Goal: Obtain resource: Obtain resource

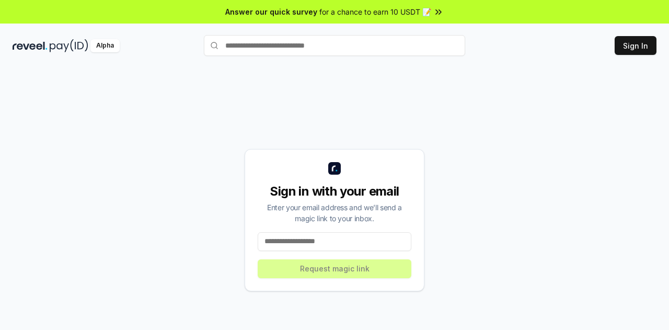
click at [297, 239] on input at bounding box center [335, 241] width 154 height 19
type input "**********"
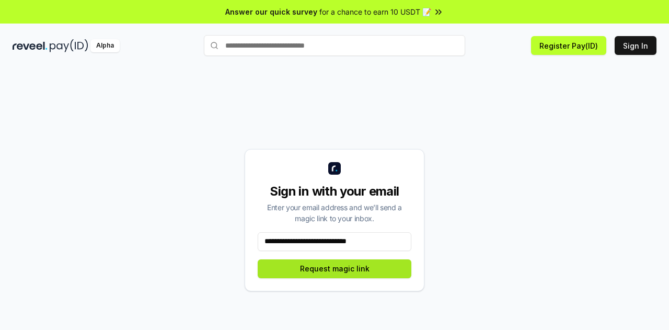
click at [324, 272] on button "Request magic link" at bounding box center [335, 268] width 154 height 19
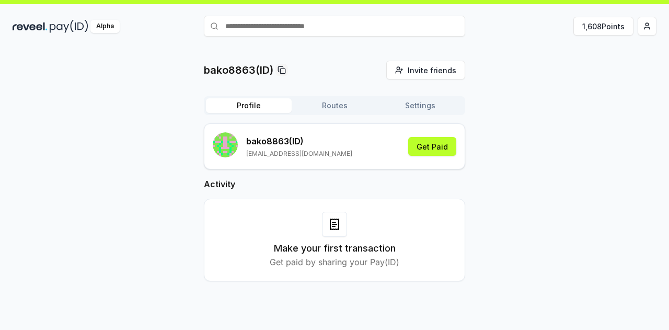
scroll to position [30, 0]
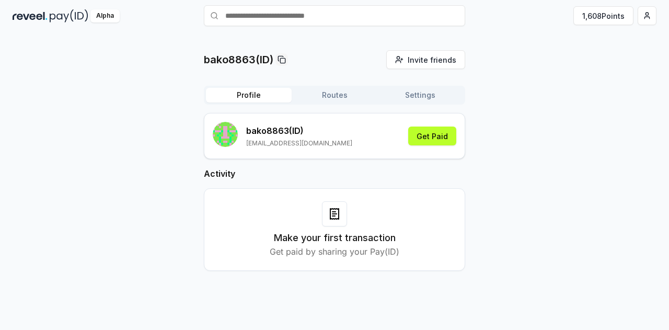
click at [338, 227] on div "Make your first transaction Get paid by sharing your Pay(ID)" at bounding box center [334, 229] width 235 height 56
click at [337, 215] on icon at bounding box center [334, 214] width 13 height 13
click at [412, 247] on div "Make your first transaction Get paid by sharing your Pay(ID)" at bounding box center [334, 229] width 235 height 56
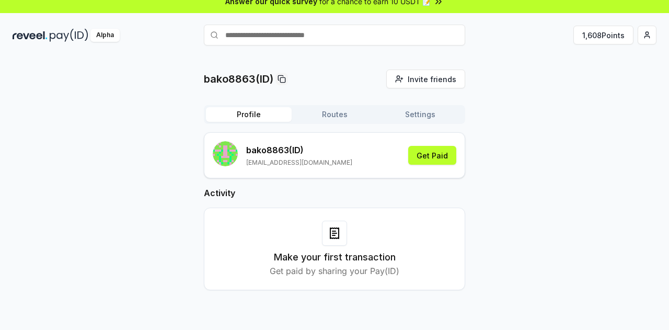
scroll to position [0, 0]
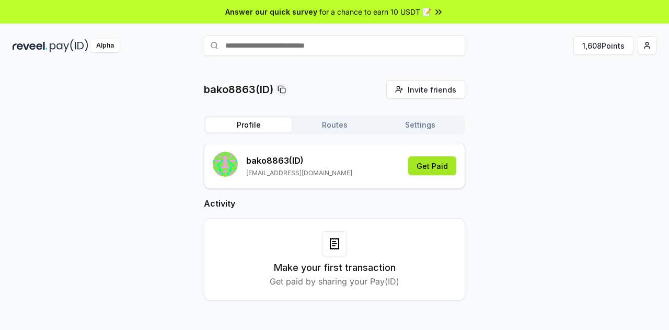
click at [439, 159] on button "Get Paid" at bounding box center [432, 165] width 48 height 19
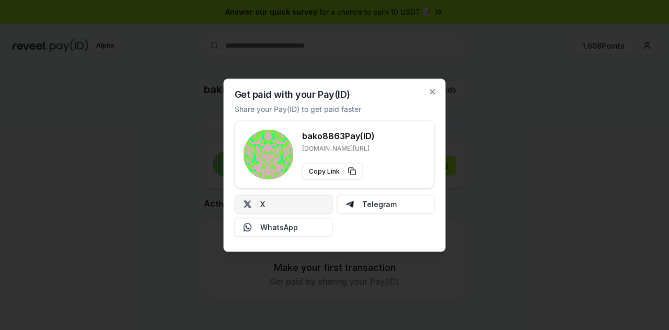
click at [306, 201] on button "X" at bounding box center [284, 204] width 98 height 19
click at [435, 90] on icon "button" at bounding box center [433, 91] width 8 height 8
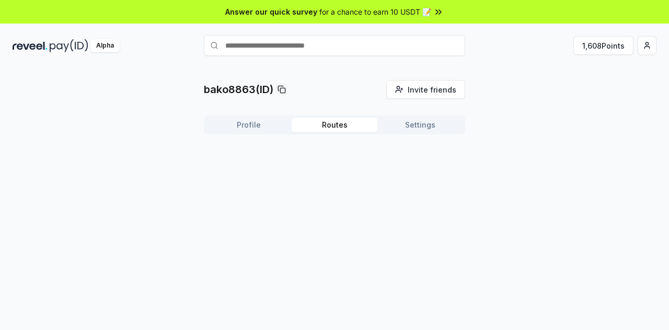
click at [318, 132] on button "Routes" at bounding box center [335, 125] width 86 height 15
click at [432, 129] on button "Settings" at bounding box center [421, 125] width 86 height 15
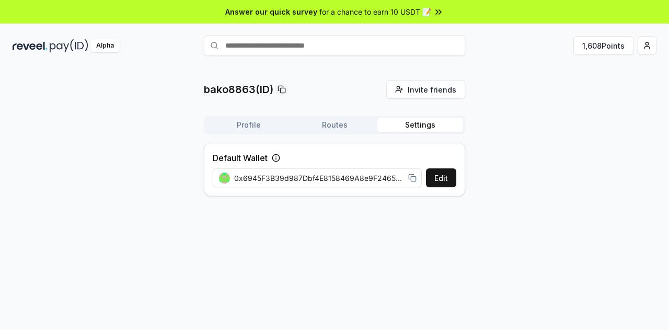
click at [264, 127] on button "Profile" at bounding box center [249, 125] width 86 height 15
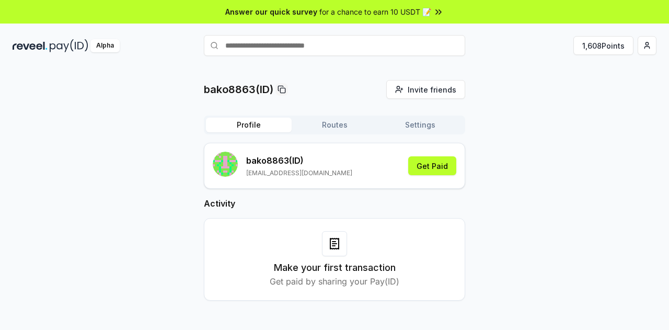
click at [50, 50] on img at bounding box center [69, 45] width 39 height 13
click at [592, 38] on button "1,608 Points" at bounding box center [604, 45] width 60 height 19
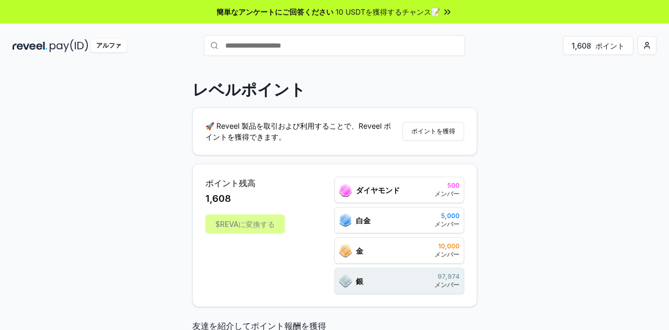
click at [356, 217] on font "白金" at bounding box center [363, 220] width 15 height 9
click at [355, 254] on div "金" at bounding box center [351, 250] width 24 height 13
click at [450, 256] on font "メンバー" at bounding box center [447, 254] width 25 height 8
click at [428, 282] on div "銀 97,974 メンバー" at bounding box center [400, 281] width 130 height 26
click at [309, 279] on div "ポイント残高 1,608 $REVAに変換する ダイヤモンド 500 メンバー 白金 5,000 メンバー 金 10,000 メンバー 銀 97,974 メン…" at bounding box center [335, 235] width 259 height 117
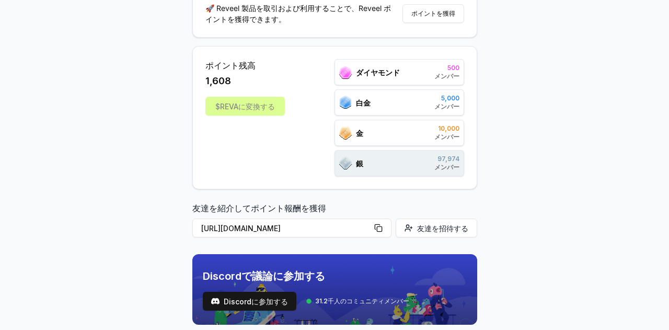
scroll to position [55, 0]
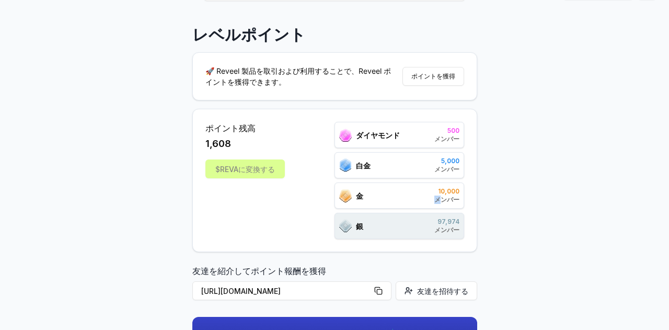
click at [440, 198] on font "メンバー" at bounding box center [447, 200] width 25 height 8
click at [448, 239] on div "ポイント残高 1,608 $REVAに変換する ダイヤモンド 500 メンバー 白金 5,000 メンバー 金 10,000 メンバー 銀 97,974 メン…" at bounding box center [334, 180] width 285 height 143
click at [307, 199] on div "ポイント残高 1,608 $REVAに変換する ダイヤモンド 500 メンバー 白金 5,000 メンバー 金 10,000 メンバー 銀 97,974 メン…" at bounding box center [335, 180] width 259 height 117
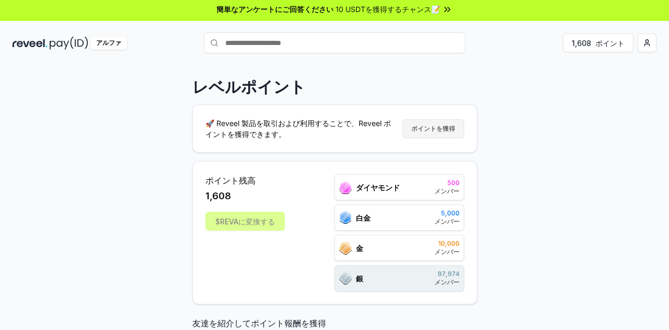
click at [443, 134] on button "ポイントを獲得" at bounding box center [434, 128] width 62 height 19
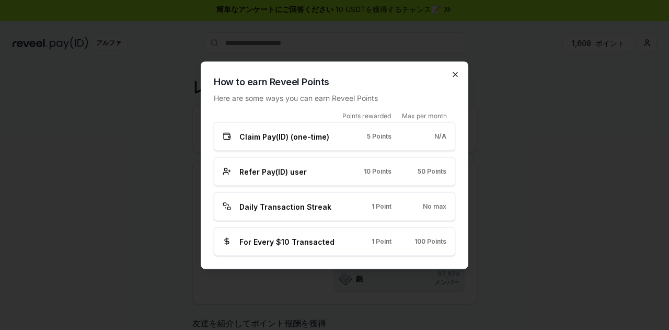
click at [456, 75] on icon "button" at bounding box center [455, 74] width 8 height 8
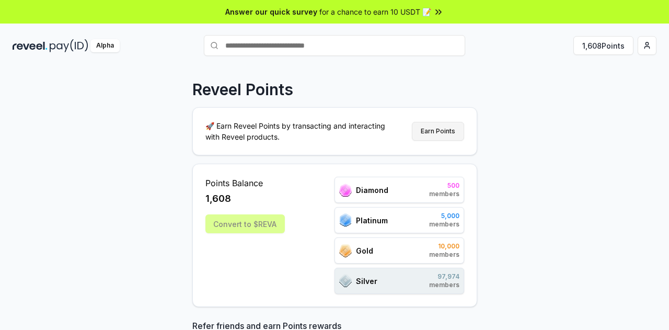
click at [436, 131] on button "Earn Points" at bounding box center [438, 131] width 52 height 19
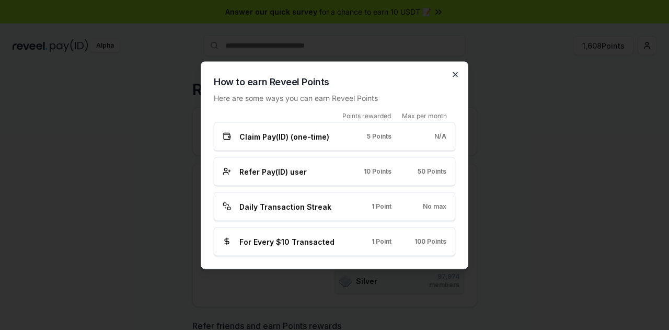
click at [457, 75] on icon "button" at bounding box center [455, 74] width 8 height 8
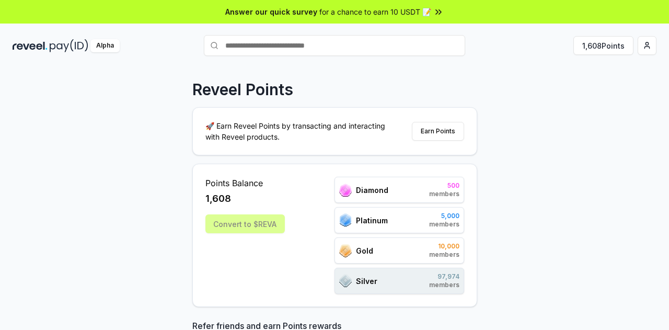
scroll to position [157, 0]
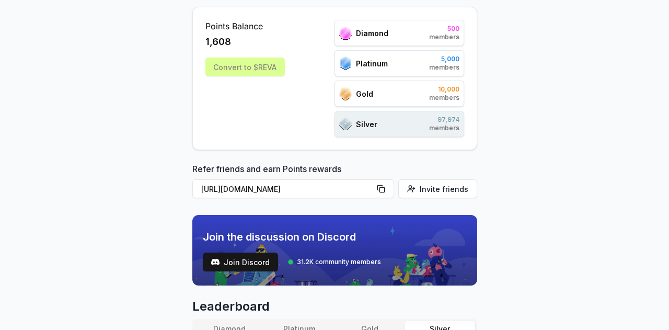
click at [386, 129] on div "Silver 97,974 members" at bounding box center [400, 124] width 130 height 26
click at [336, 116] on div "Silver 97,974 members" at bounding box center [400, 124] width 130 height 26
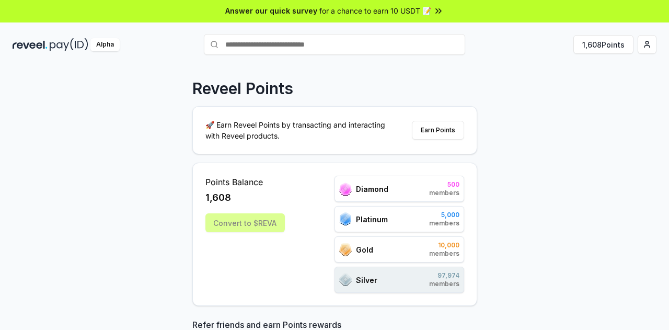
scroll to position [0, 0]
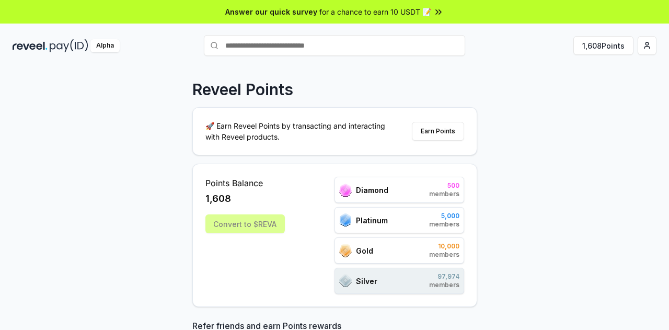
click at [411, 247] on div "Gold 10,000 members" at bounding box center [400, 250] width 130 height 26
click at [461, 250] on div "Gold 10,000 members" at bounding box center [400, 250] width 130 height 26
click at [347, 193] on img at bounding box center [345, 190] width 13 height 13
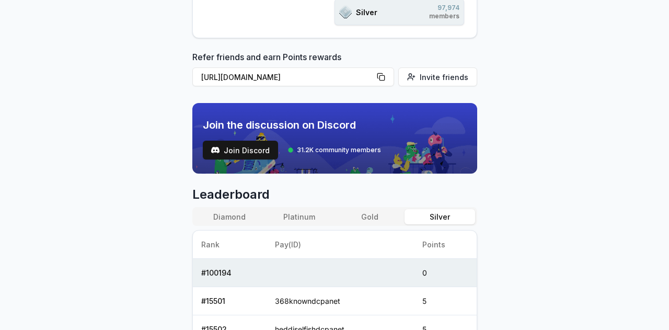
scroll to position [314, 0]
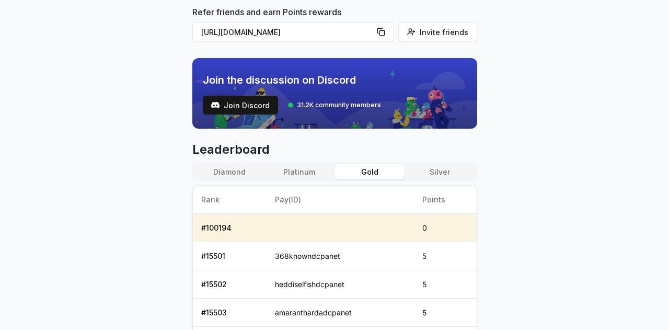
click at [379, 169] on button "Gold" at bounding box center [370, 171] width 70 height 15
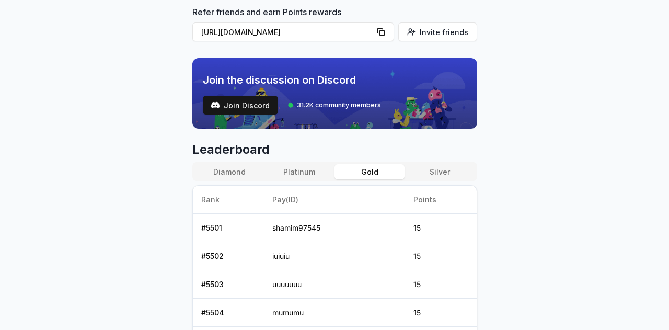
click at [300, 166] on button "Platinum" at bounding box center [300, 171] width 70 height 15
click at [220, 169] on button "Diamond" at bounding box center [230, 171] width 70 height 15
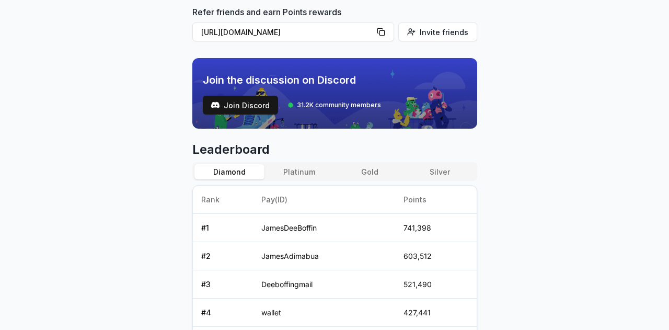
click at [283, 170] on button "Platinum" at bounding box center [300, 171] width 70 height 15
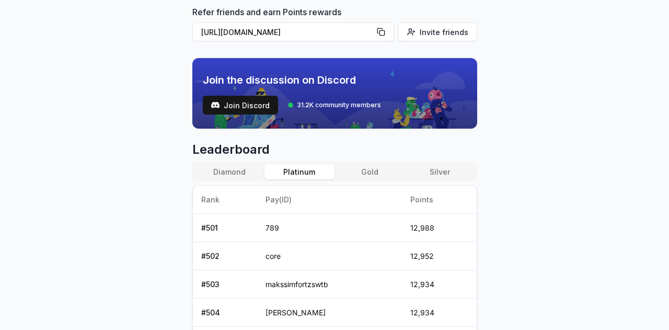
click at [365, 175] on button "Gold" at bounding box center [370, 171] width 70 height 15
click at [430, 177] on button "Silver" at bounding box center [440, 171] width 70 height 15
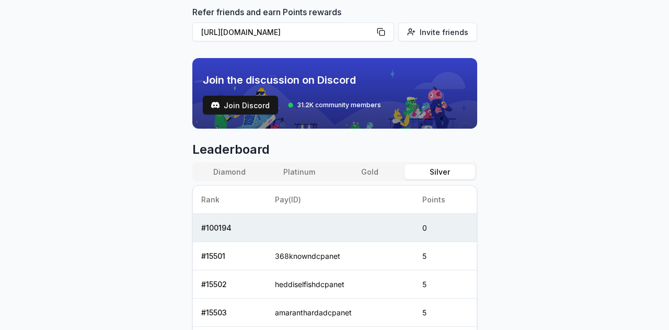
click at [222, 165] on button "Diamond" at bounding box center [230, 171] width 70 height 15
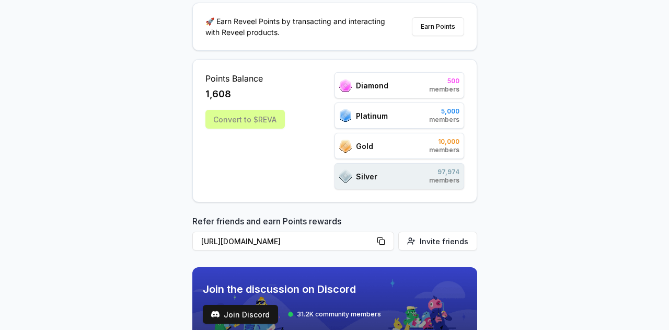
scroll to position [0, 0]
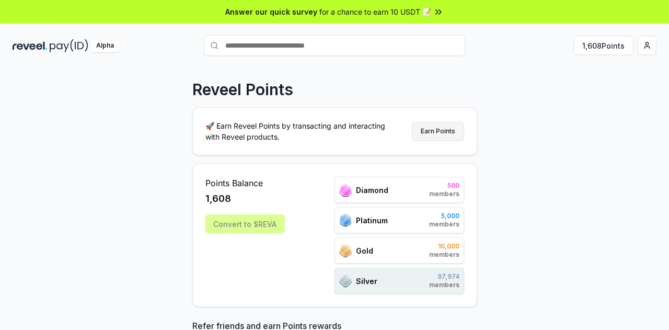
click at [451, 132] on button "Earn Points" at bounding box center [438, 131] width 52 height 19
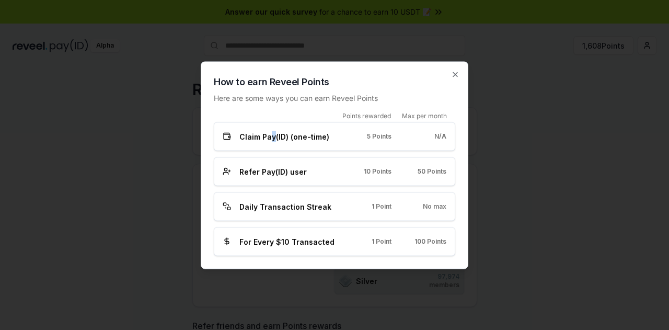
drag, startPoint x: 270, startPoint y: 135, endPoint x: 275, endPoint y: 138, distance: 5.8
click at [275, 138] on span "Claim Pay(ID) (one-time)" at bounding box center [284, 136] width 90 height 11
click at [347, 145] on div "Claim Pay(ID) (one-time) 5 Points N/A" at bounding box center [335, 136] width 242 height 29
click at [419, 136] on div "N/A" at bounding box center [427, 136] width 38 height 8
click at [457, 136] on div "How to earn Reveel Points Here are some ways you can earn Reveel Points Points …" at bounding box center [335, 165] width 268 height 208
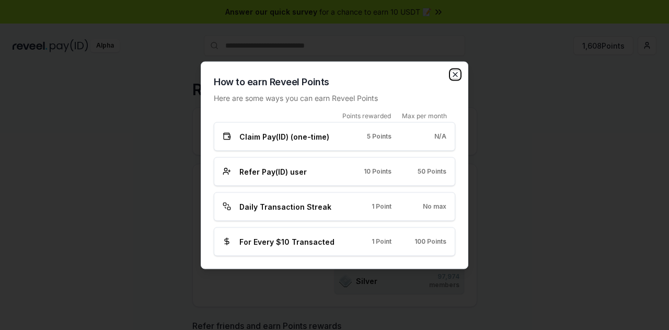
click at [456, 72] on icon "button" at bounding box center [455, 74] width 8 height 8
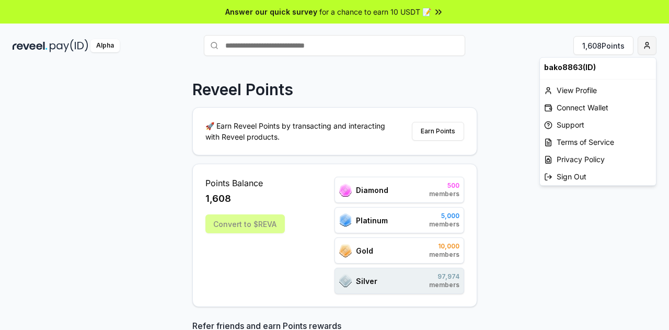
click at [644, 49] on html "Answer our quick survey for a chance to earn 10 USDT 📝 Alpha 1,608 Points Revee…" at bounding box center [334, 165] width 669 height 330
click at [412, 13] on html "Answer our quick survey for a chance to earn 10 USDT 📝 Alpha 1,608 Points Revee…" at bounding box center [334, 165] width 669 height 330
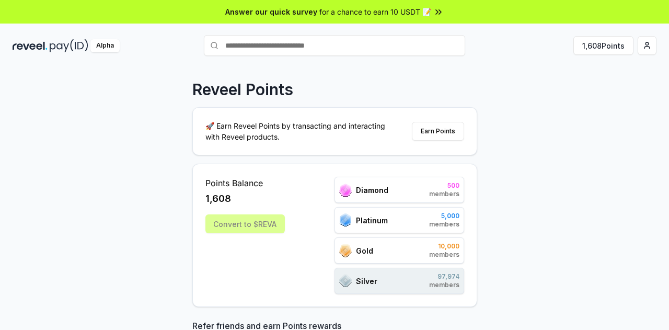
click at [412, 13] on span "for a chance to earn 10 USDT 📝" at bounding box center [376, 11] width 112 height 11
